Goal: Navigation & Orientation: Find specific page/section

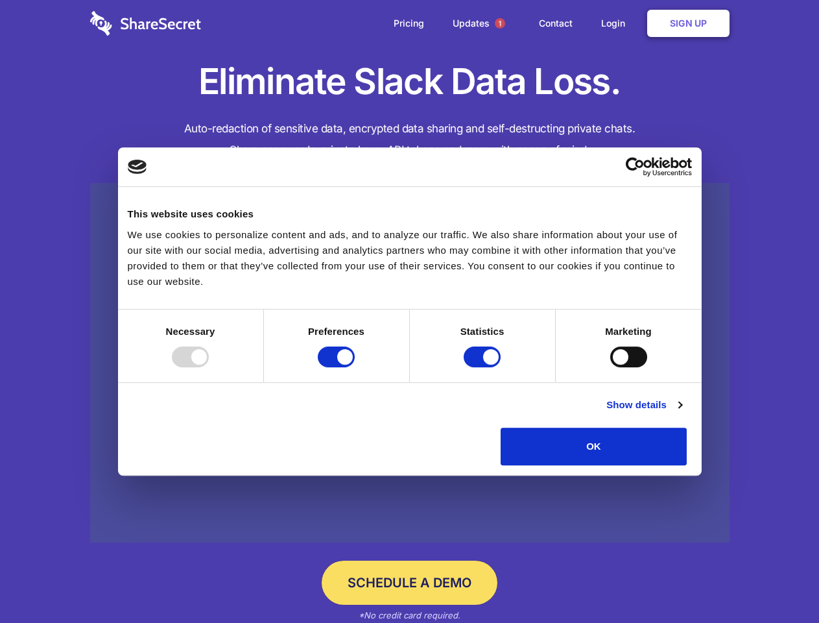
click at [209, 367] on div at bounding box center [190, 356] width 37 height 21
click at [355, 367] on input "Preferences" at bounding box center [336, 356] width 37 height 21
checkbox input "false"
click at [484, 367] on input "Statistics" at bounding box center [482, 356] width 37 height 21
checkbox input "false"
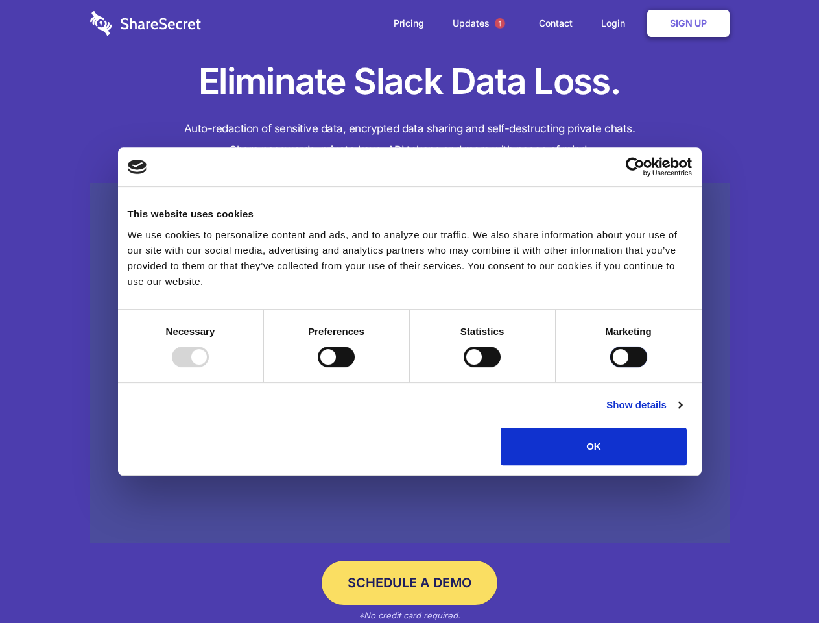
click at [611, 367] on input "Marketing" at bounding box center [629, 356] width 37 height 21
checkbox input "true"
click at [682, 413] on link "Show details" at bounding box center [644, 405] width 75 height 16
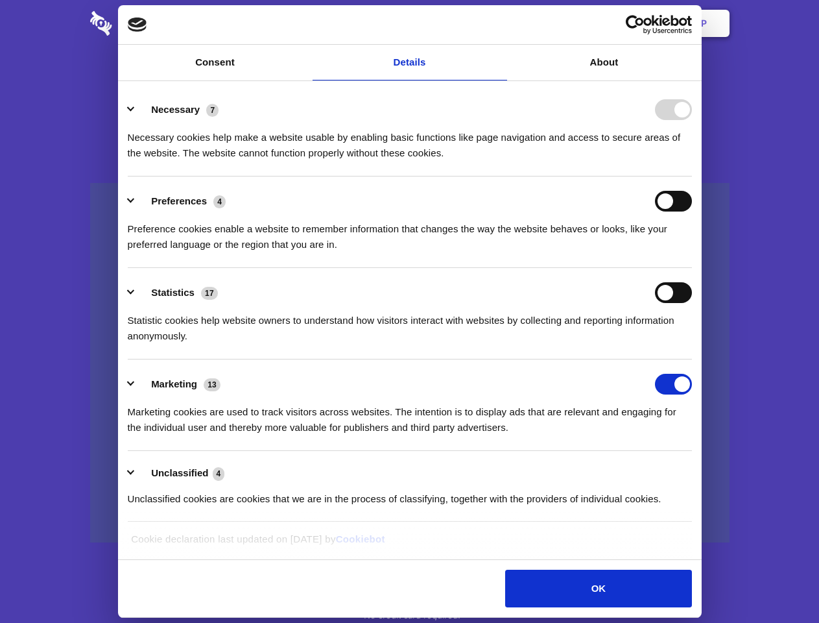
click at [692, 176] on li "Necessary 7 Necessary cookies help make a website usable by enabling basic func…" at bounding box center [410, 130] width 564 height 91
click at [500, 23] on span "1" at bounding box center [500, 23] width 10 height 10
